Goal: Navigation & Orientation: Find specific page/section

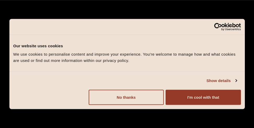
click at [205, 100] on button "I'm cool with that" at bounding box center [203, 97] width 75 height 15
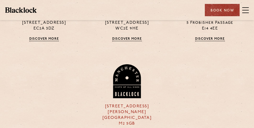
scroll to position [524, 0]
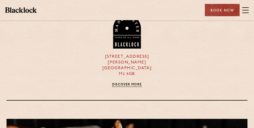
click at [129, 69] on div "[STREET_ADDRESS][PERSON_NAME] Discover More" at bounding box center [127, 51] width 83 height 73
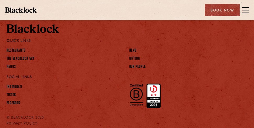
scroll to position [602, 0]
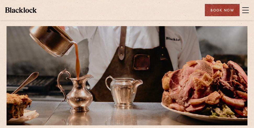
drag, startPoint x: 178, startPoint y: 92, endPoint x: 136, endPoint y: -5, distance: 106.0
